Goal: Information Seeking & Learning: Learn about a topic

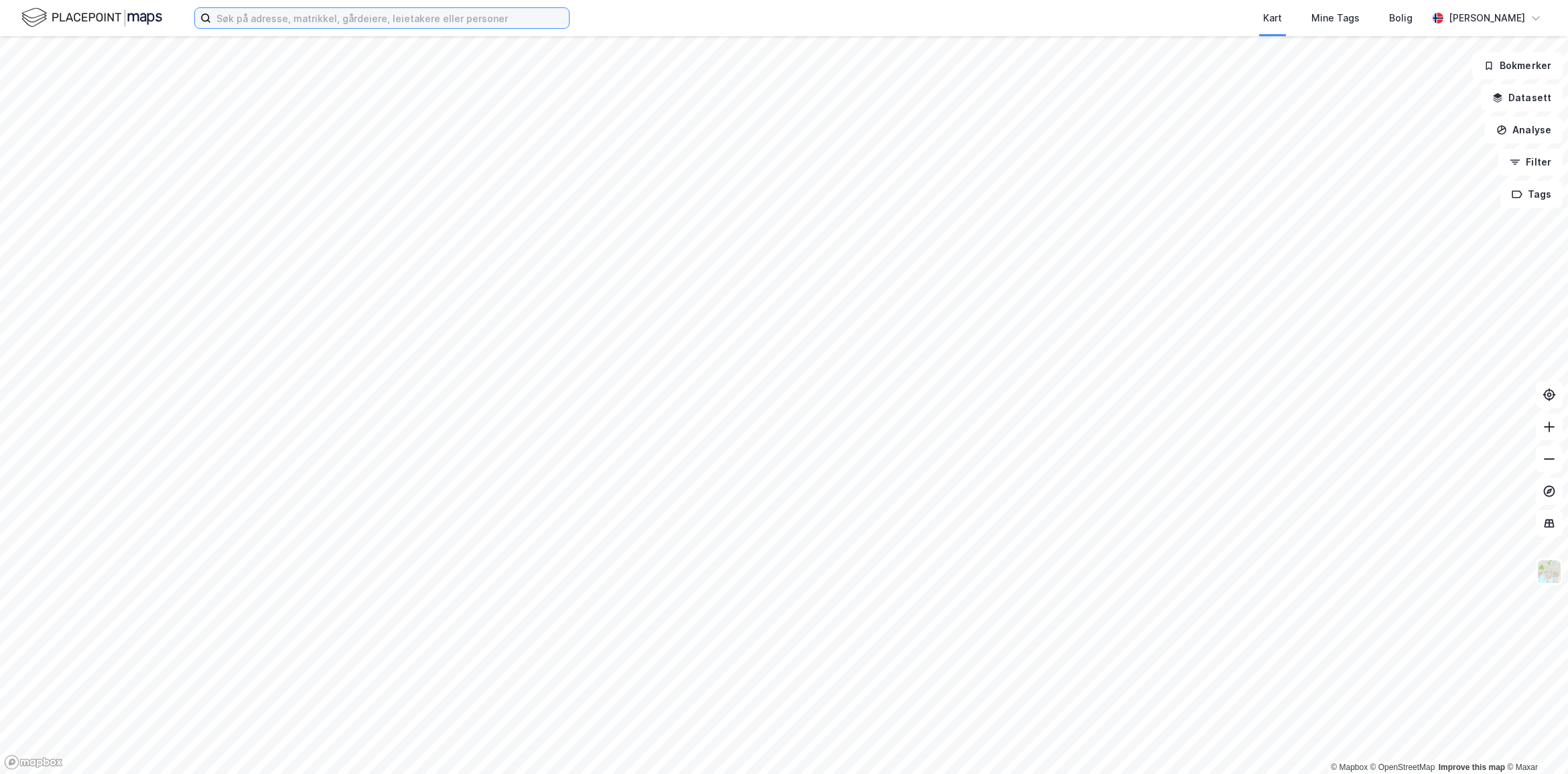
click at [281, 15] on input at bounding box center [390, 18] width 358 height 20
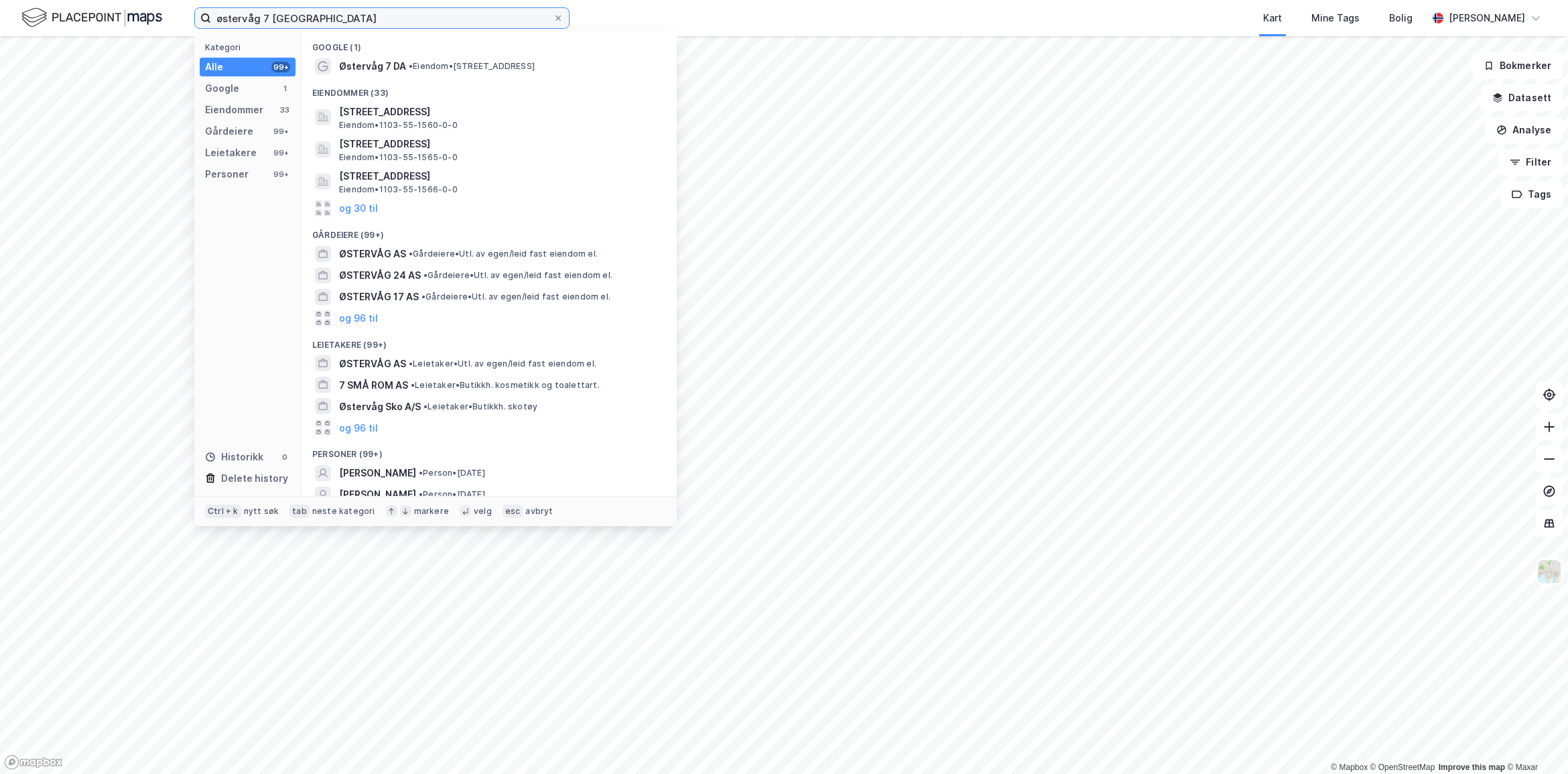
type input "østervåg 7 stavanger"
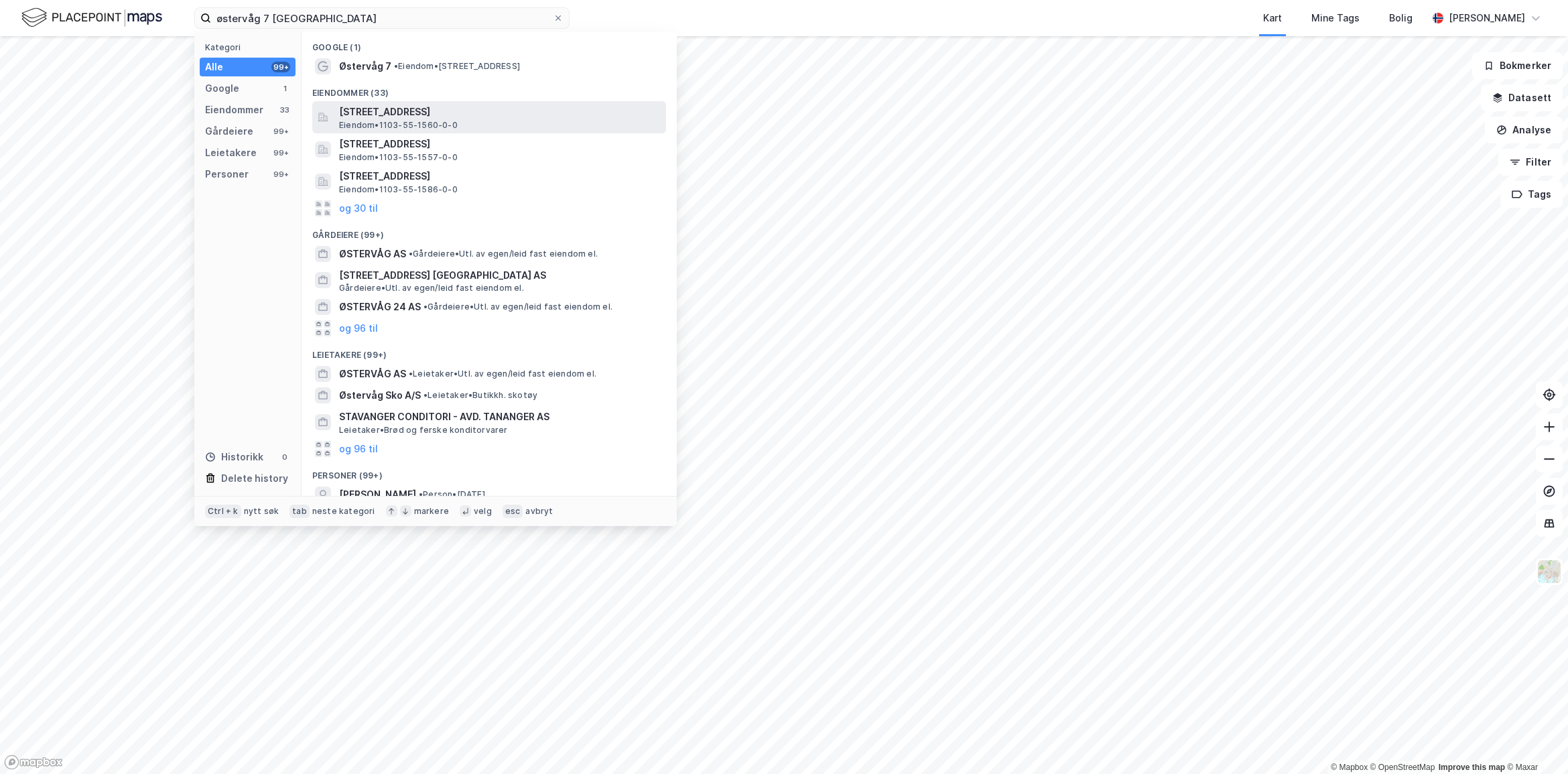
click at [404, 118] on span "Østervåg 7, 4006, STAVANGER, STAVANGER" at bounding box center [499, 111] width 321 height 16
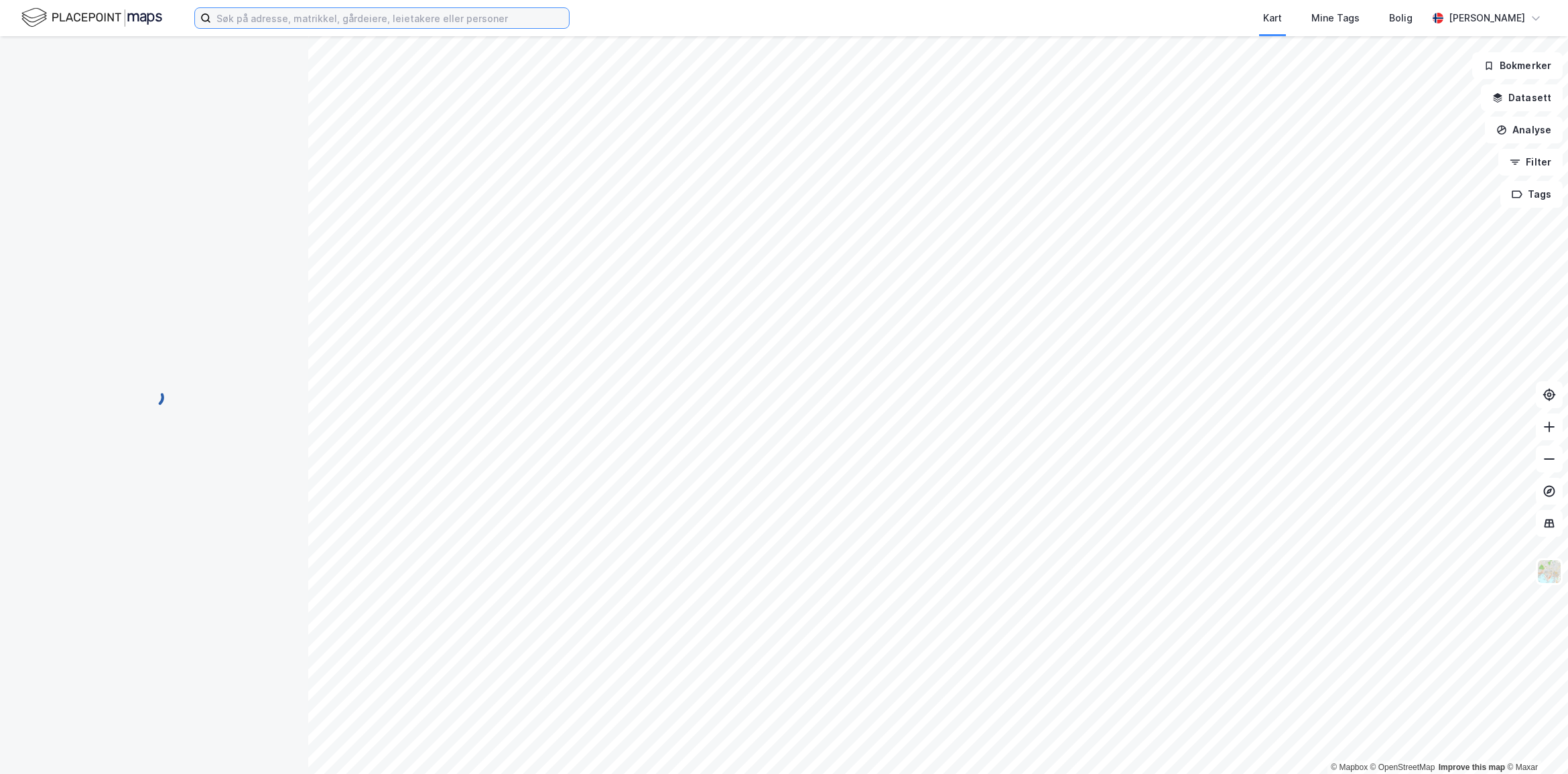
click at [427, 22] on input at bounding box center [390, 18] width 358 height 20
